Goal: Navigation & Orientation: Find specific page/section

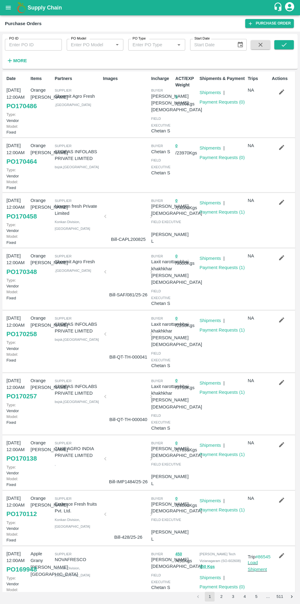
scroll to position [71, 0]
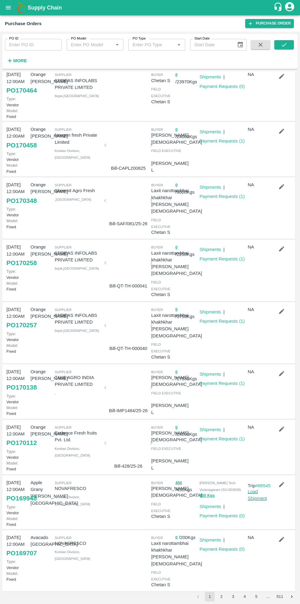
click at [125, 441] on div at bounding box center [128, 445] width 41 height 32
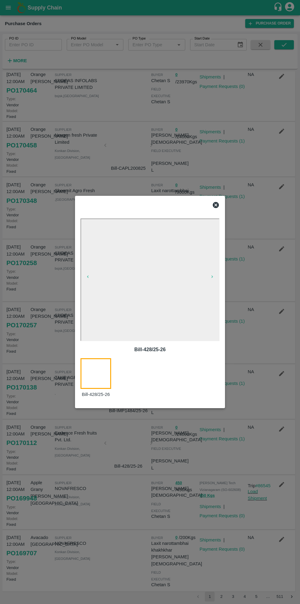
click at [221, 207] on div at bounding box center [150, 205] width 144 height 12
click at [217, 204] on icon at bounding box center [216, 205] width 6 height 6
